Goal: Communication & Community: Answer question/provide support

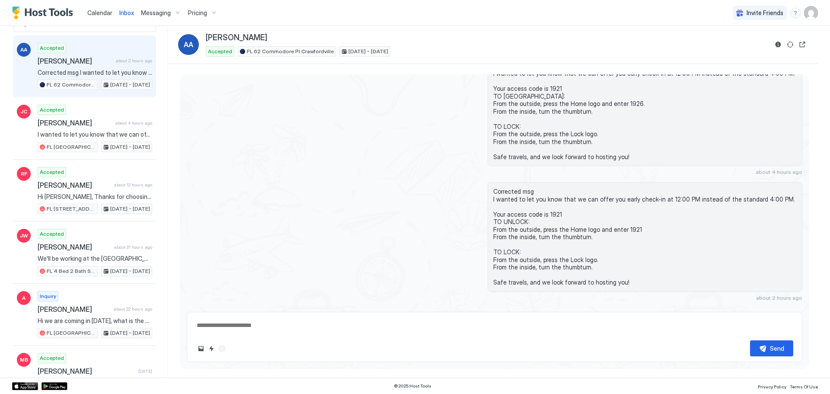
scroll to position [412, 0]
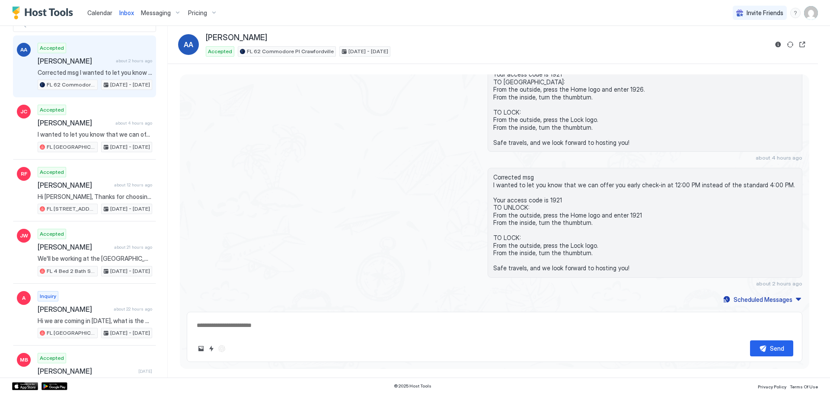
click at [279, 336] on div "Send" at bounding box center [494, 337] width 615 height 50
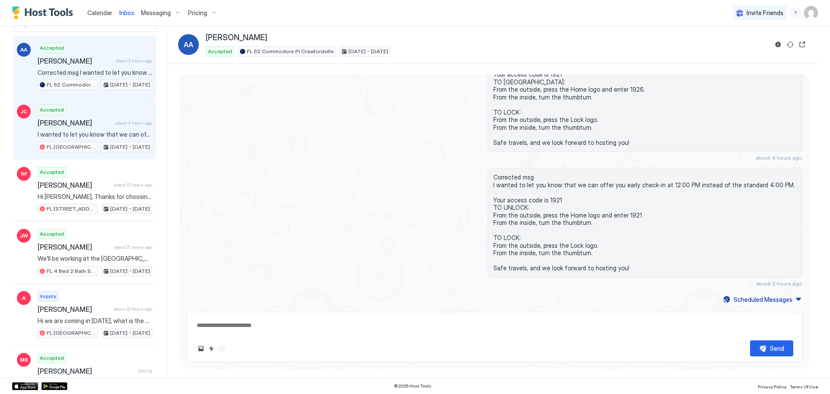
click at [59, 133] on span "I wanted to let you know that we can offer you early check-in at 12:00 PM inste…" at bounding box center [95, 134] width 114 height 8
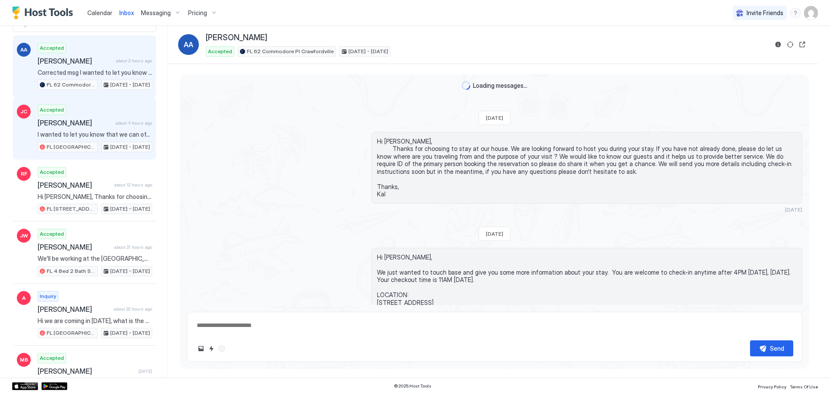
type textarea "*"
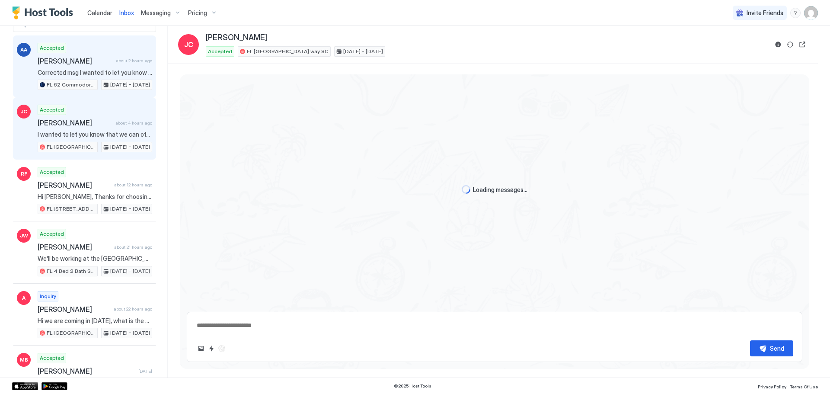
scroll to position [812, 0]
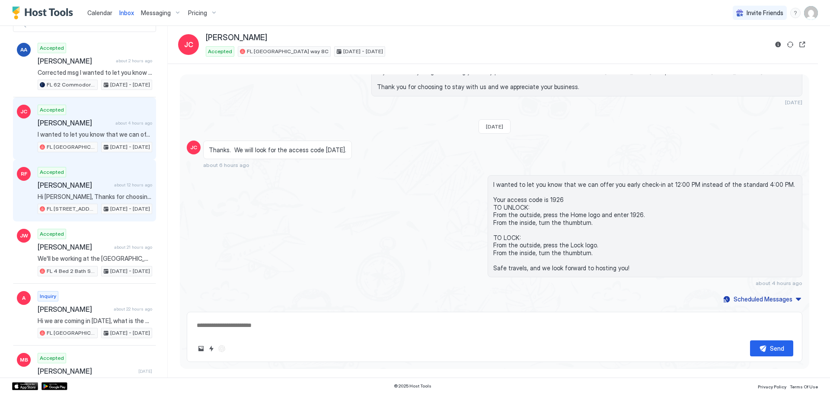
click at [71, 182] on span "[PERSON_NAME]" at bounding box center [74, 185] width 73 height 9
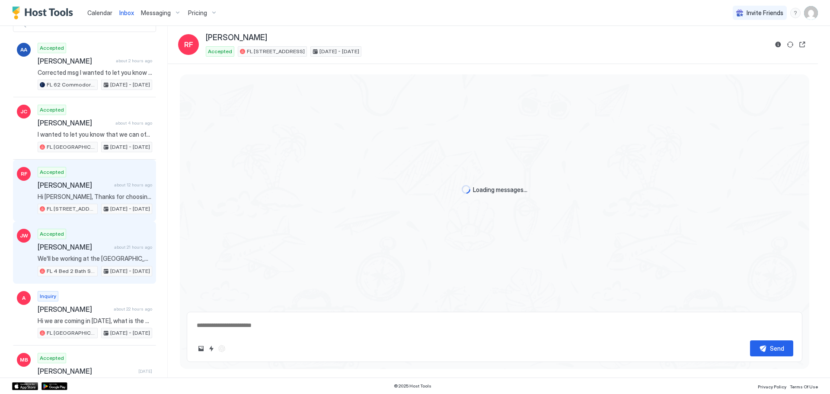
click at [70, 251] on div "Accepted [PERSON_NAME] about 21 hours ago We'll be working at the [GEOGRAPHIC_D…" at bounding box center [95, 253] width 114 height 48
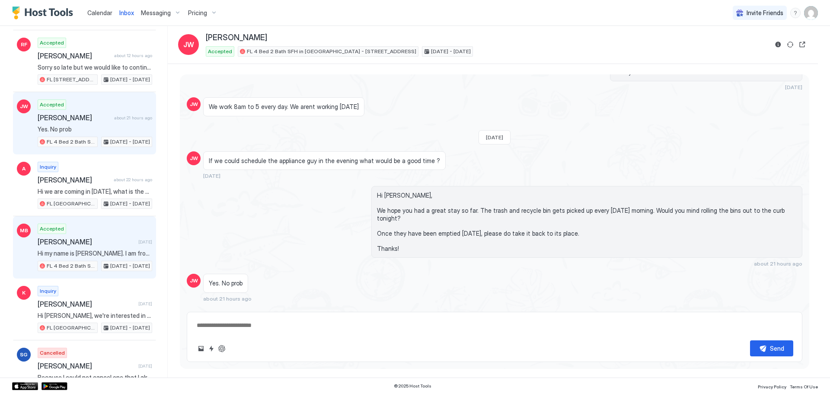
scroll to position [173, 0]
click at [91, 230] on div "Accepted [PERSON_NAME] [DATE] Hi my name is [PERSON_NAME]. I am from [GEOGRAPHI…" at bounding box center [95, 247] width 114 height 48
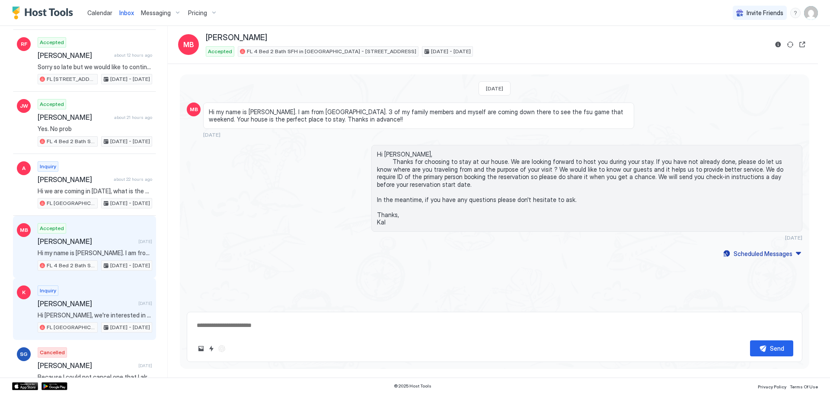
click at [60, 309] on div "Inquiry [PERSON_NAME] [DATE] Hi Kal, we're interested in your property. I'm a b…" at bounding box center [95, 309] width 114 height 48
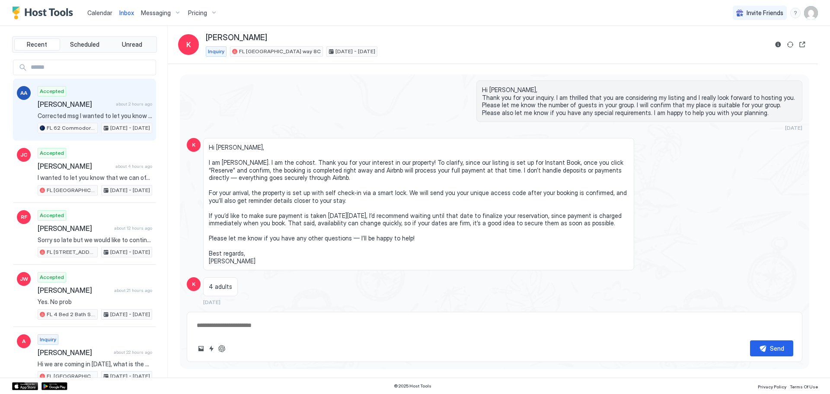
click at [73, 109] on div "Accepted [PERSON_NAME] about 2 hours ago Corrected msg I wanted to let you know…" at bounding box center [95, 110] width 114 height 48
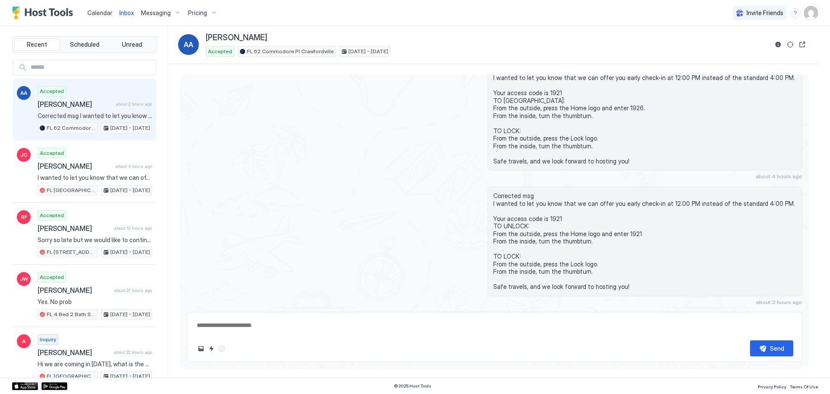
scroll to position [412, 0]
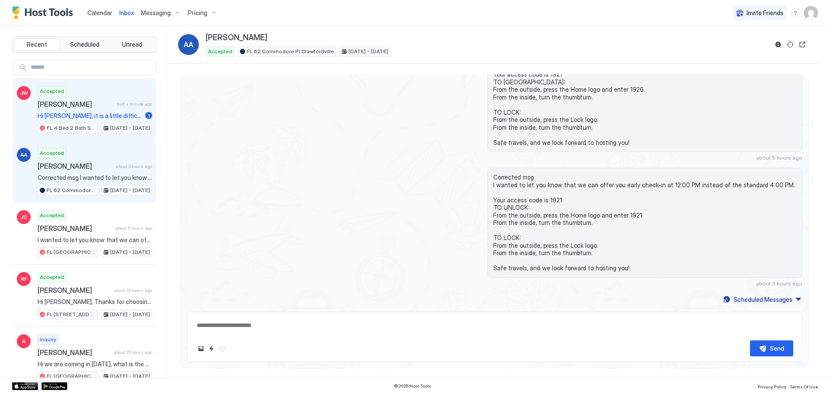
click at [64, 110] on div "Accepted [PERSON_NAME] half a minute ago Hi [PERSON_NAME], it is a little diffi…" at bounding box center [95, 110] width 114 height 48
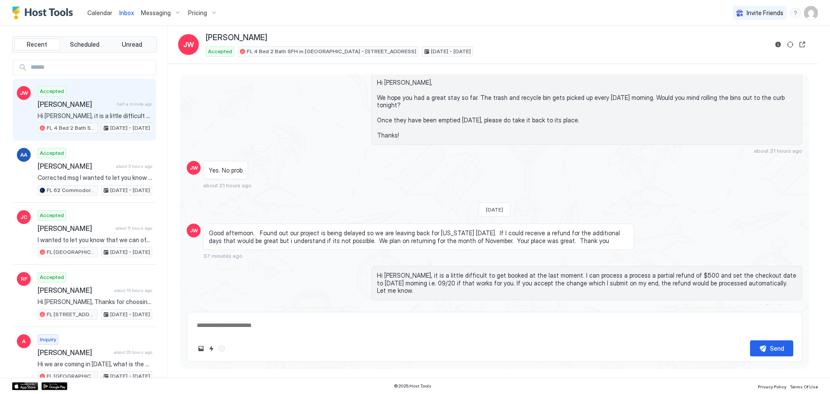
scroll to position [1474, 0]
click at [26, 45] on button "Recent" at bounding box center [37, 44] width 46 height 12
